Goal: Task Accomplishment & Management: Use online tool/utility

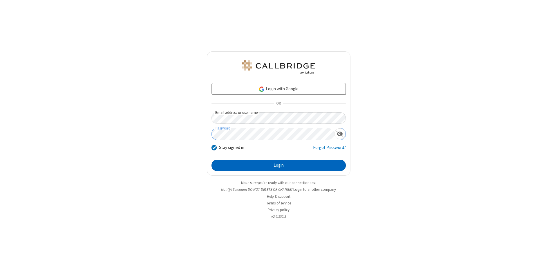
click at [279, 165] on button "Login" at bounding box center [279, 166] width 134 height 12
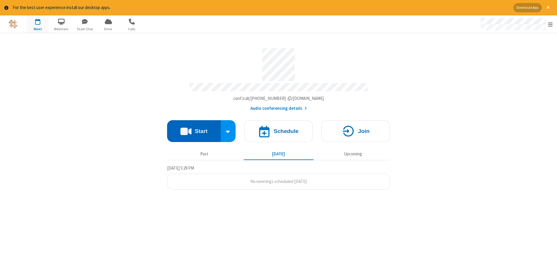
click at [194, 129] on button "Start" at bounding box center [194, 131] width 54 height 22
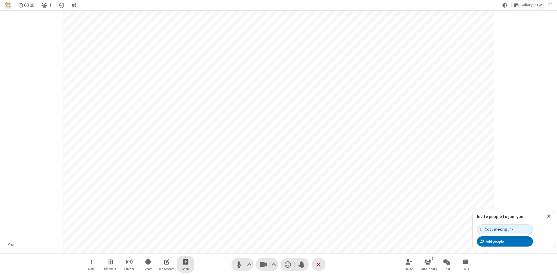
click at [186, 262] on span "Start sharing" at bounding box center [186, 261] width 6 height 7
click at [186, 226] on span "Share additional camera" at bounding box center [189, 227] width 43 height 5
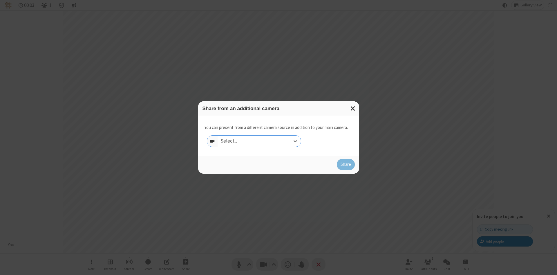
click at [259, 141] on div "Select..." at bounding box center [259, 141] width 83 height 11
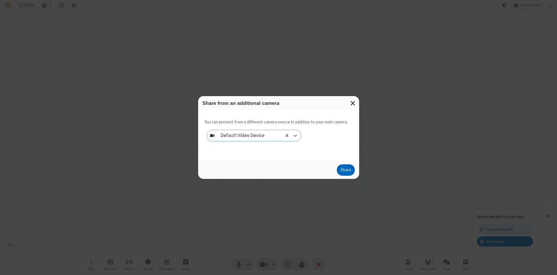
click at [346, 171] on button "Share" at bounding box center [346, 170] width 18 height 12
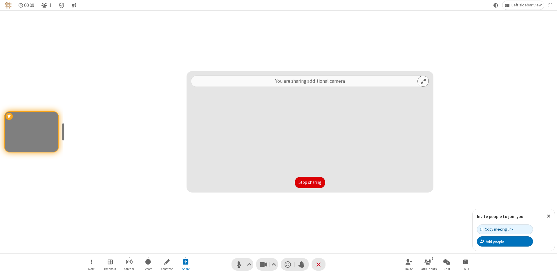
click at [310, 182] on button "Stop sharing" at bounding box center [310, 183] width 30 height 12
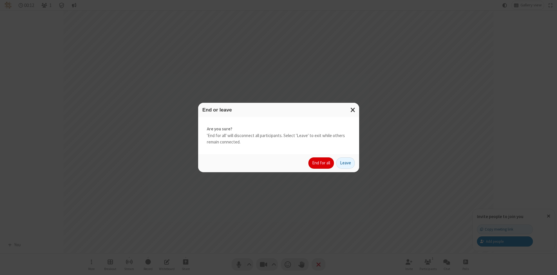
click at [322, 163] on button "End for all" at bounding box center [322, 163] width 26 height 12
